Goal: Navigation & Orientation: Find specific page/section

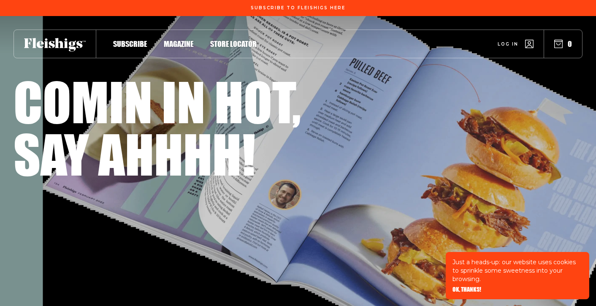
click at [503, 41] on span "Log in" at bounding box center [507, 38] width 21 height 6
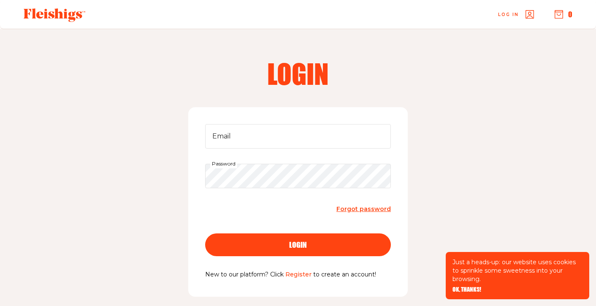
click at [294, 277] on link "Register" at bounding box center [298, 274] width 26 height 8
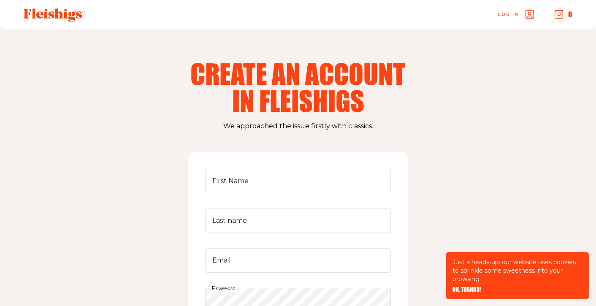
click at [513, 11] on span "Log in" at bounding box center [508, 8] width 21 height 6
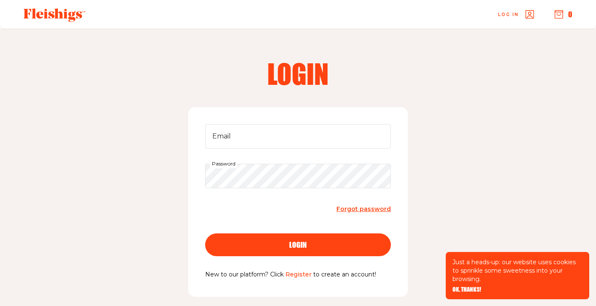
click at [361, 208] on span "Forgot password" at bounding box center [363, 209] width 54 height 8
click at [295, 140] on input "Email" at bounding box center [298, 136] width 186 height 24
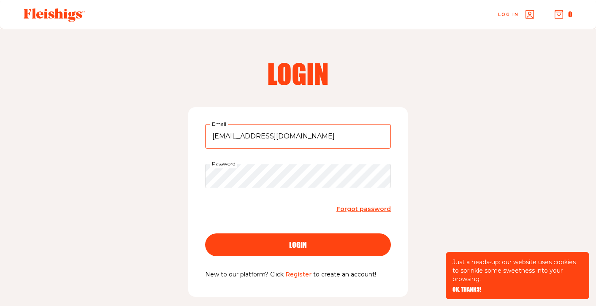
type input "bksp2m@gmail.com"
click at [205, 233] on button "login" at bounding box center [298, 244] width 186 height 23
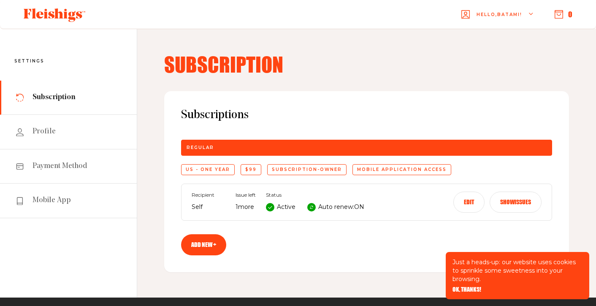
click at [57, 17] on use at bounding box center [55, 15] width 62 height 14
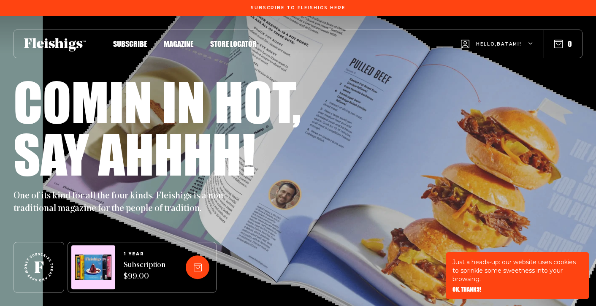
click at [185, 40] on span "Magazine" at bounding box center [179, 34] width 30 height 9
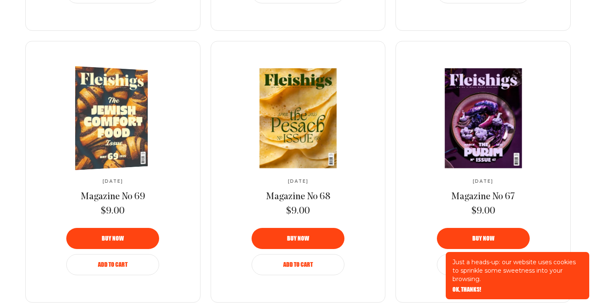
scroll to position [861, 0]
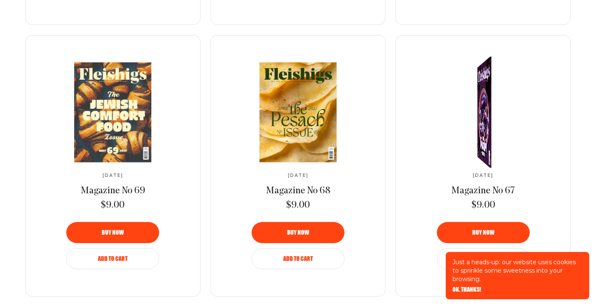
click at [458, 133] on link at bounding box center [483, 112] width 141 height 100
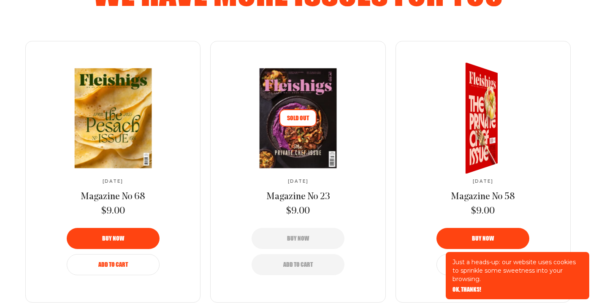
scroll to position [557, 0]
